Goal: Task Accomplishment & Management: Manage account settings

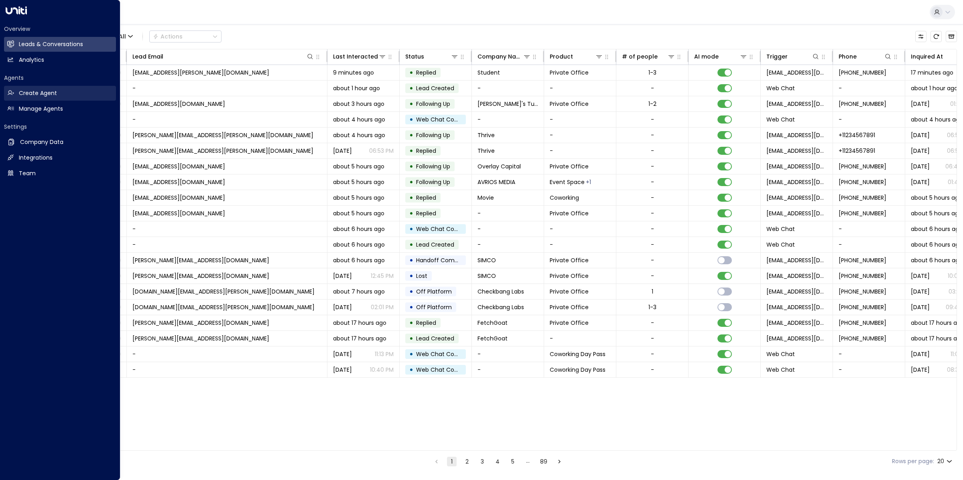
click at [16, 90] on link "Create Agent Create Agent" at bounding box center [60, 93] width 112 height 15
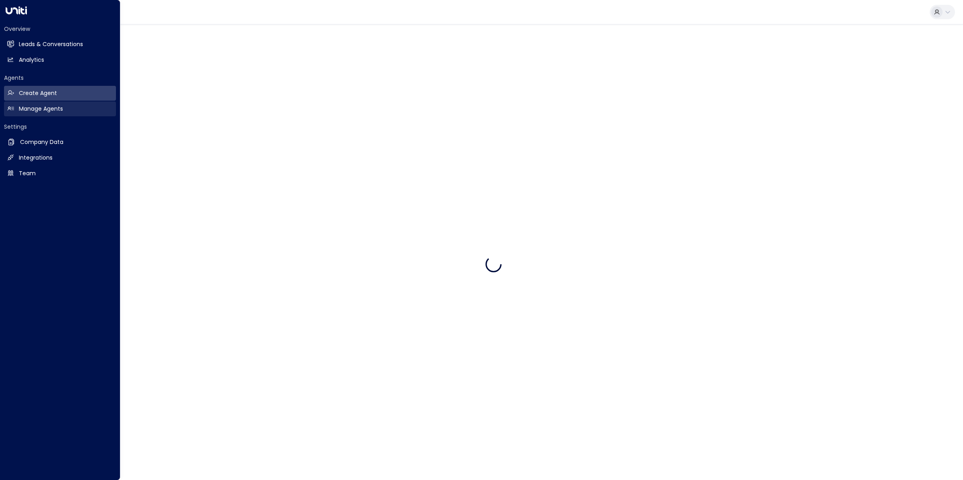
click at [36, 112] on h2 "Manage Agents" at bounding box center [41, 109] width 44 height 8
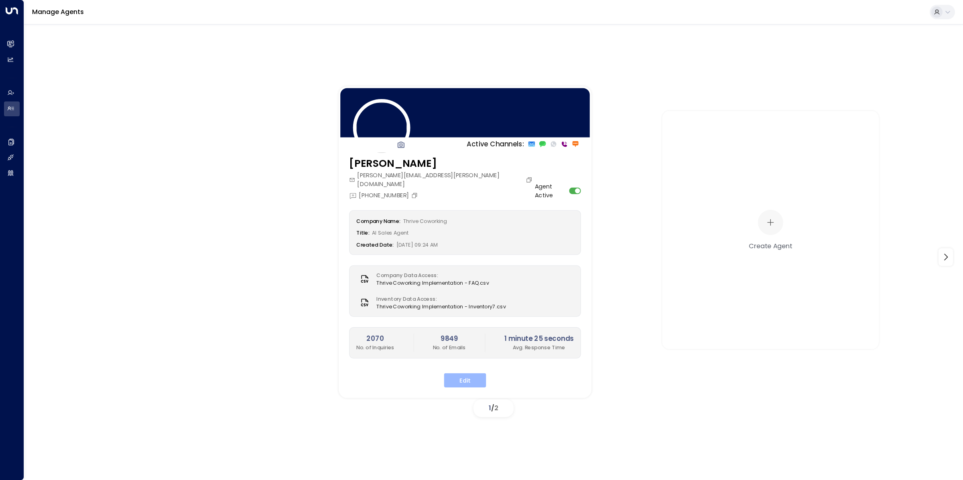
click at [475, 374] on button "Edit" at bounding box center [465, 381] width 42 height 14
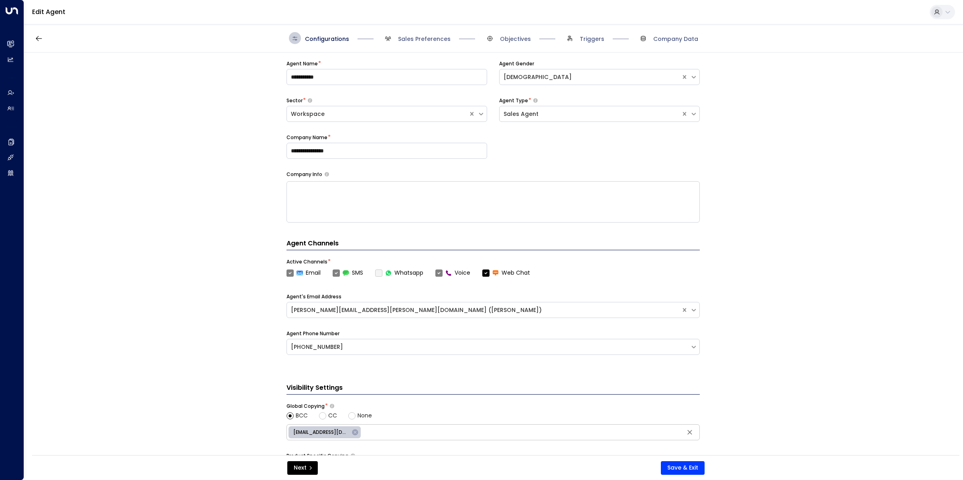
scroll to position [5, 0]
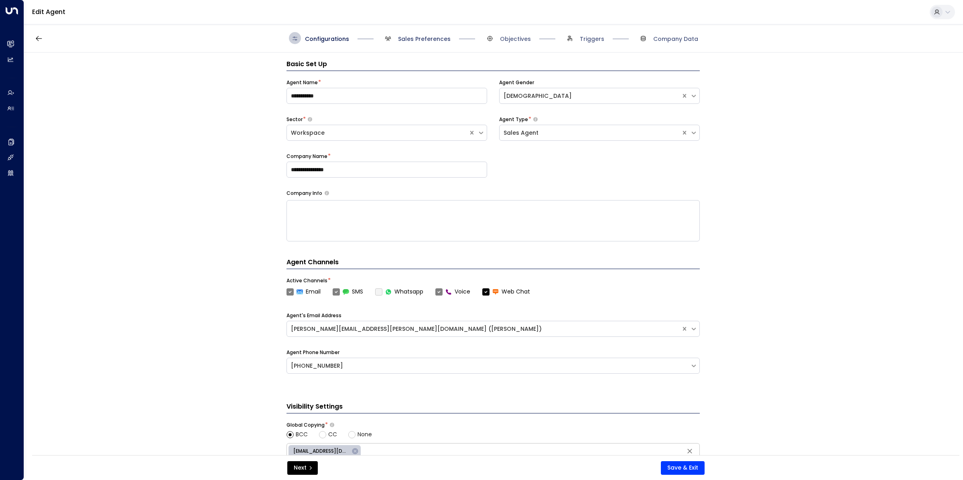
click at [440, 39] on span "Sales Preferences" at bounding box center [424, 39] width 53 height 8
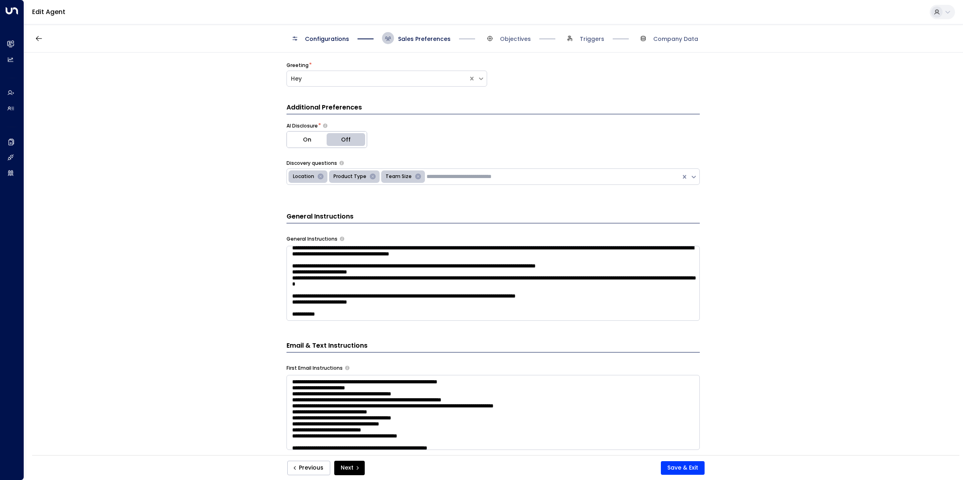
scroll to position [83, 0]
